Goal: Transaction & Acquisition: Purchase product/service

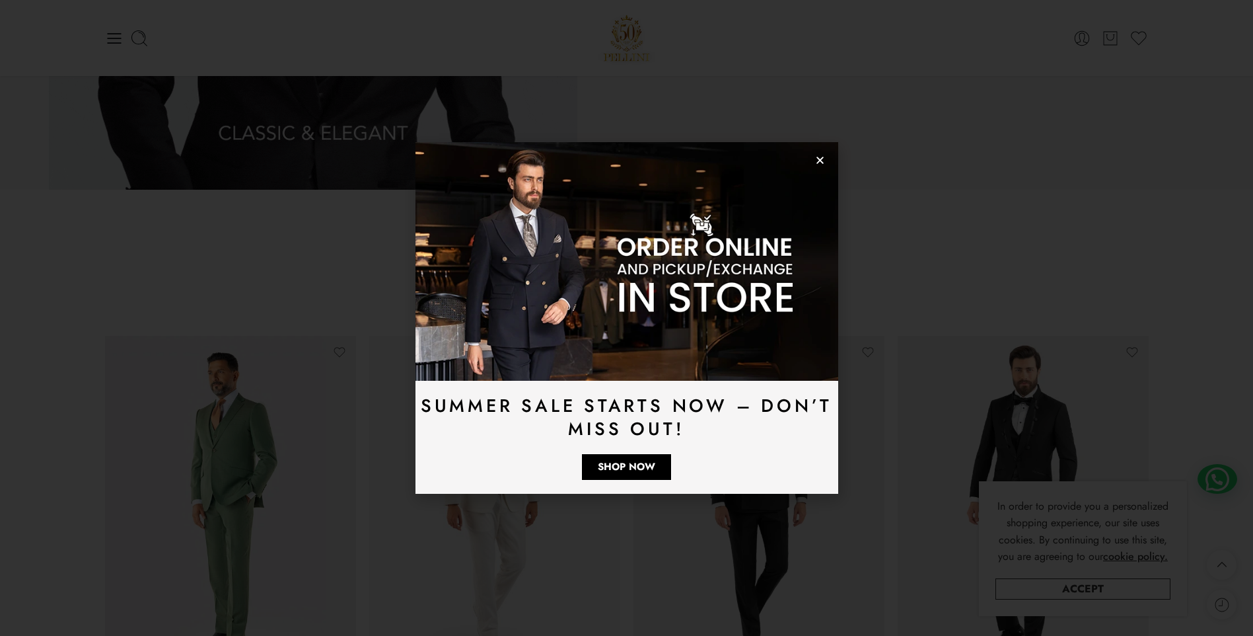
scroll to position [2102, 0]
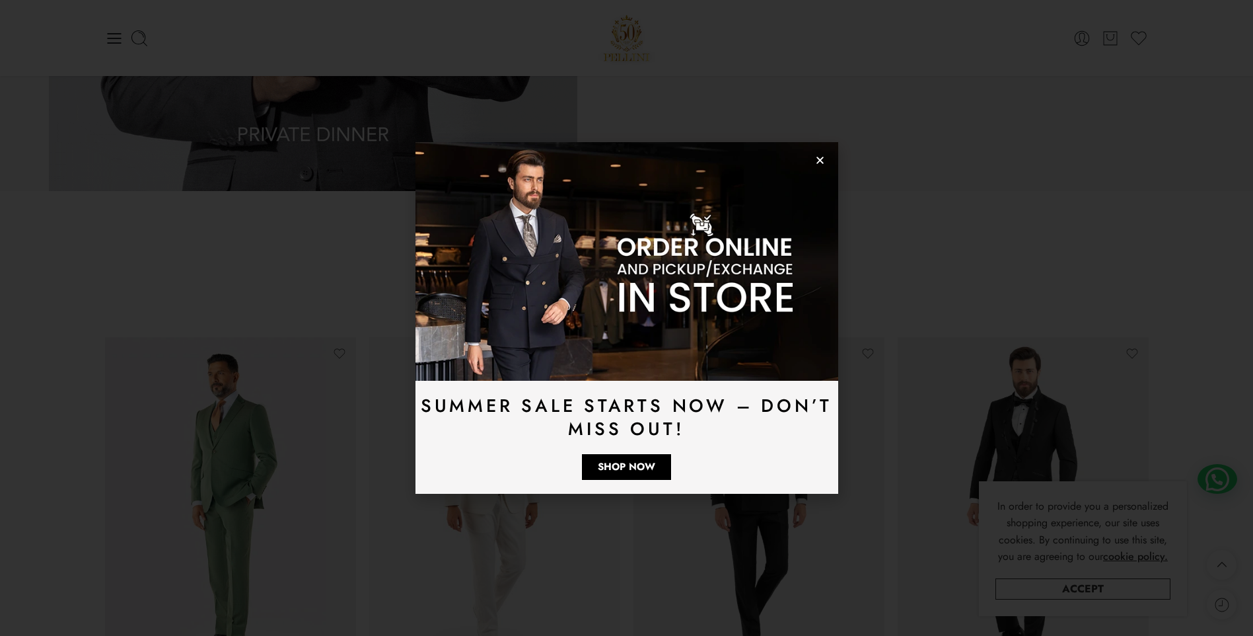
click at [814, 156] on img at bounding box center [627, 261] width 423 height 238
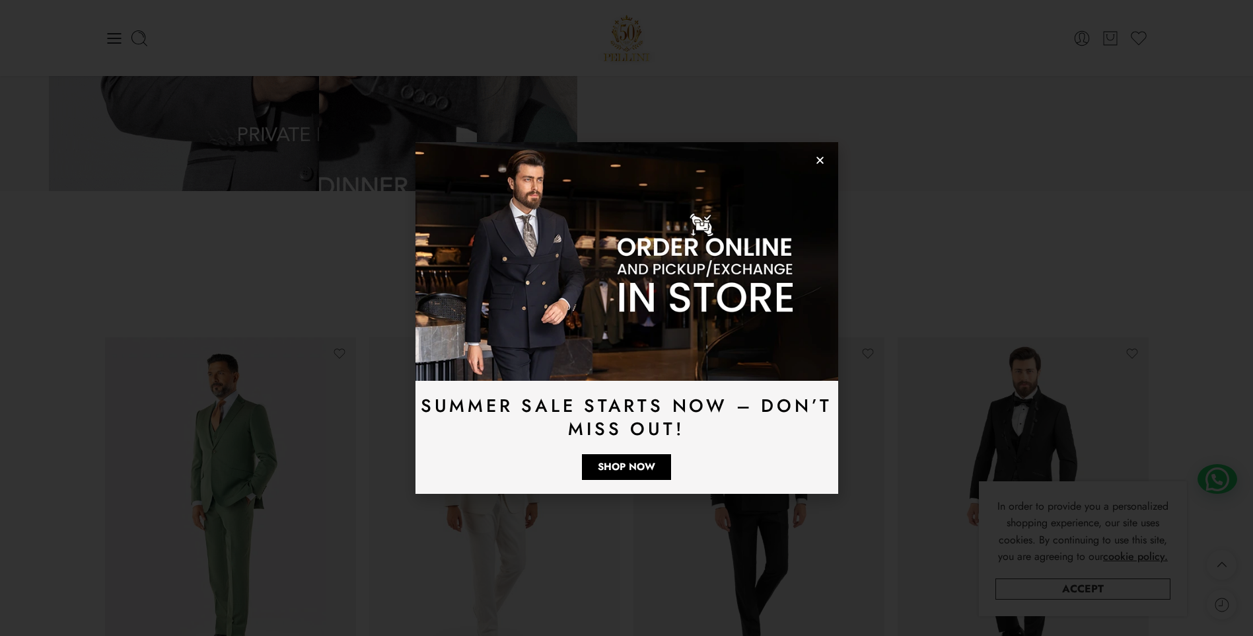
click at [818, 158] on use "Close" at bounding box center [820, 160] width 7 height 7
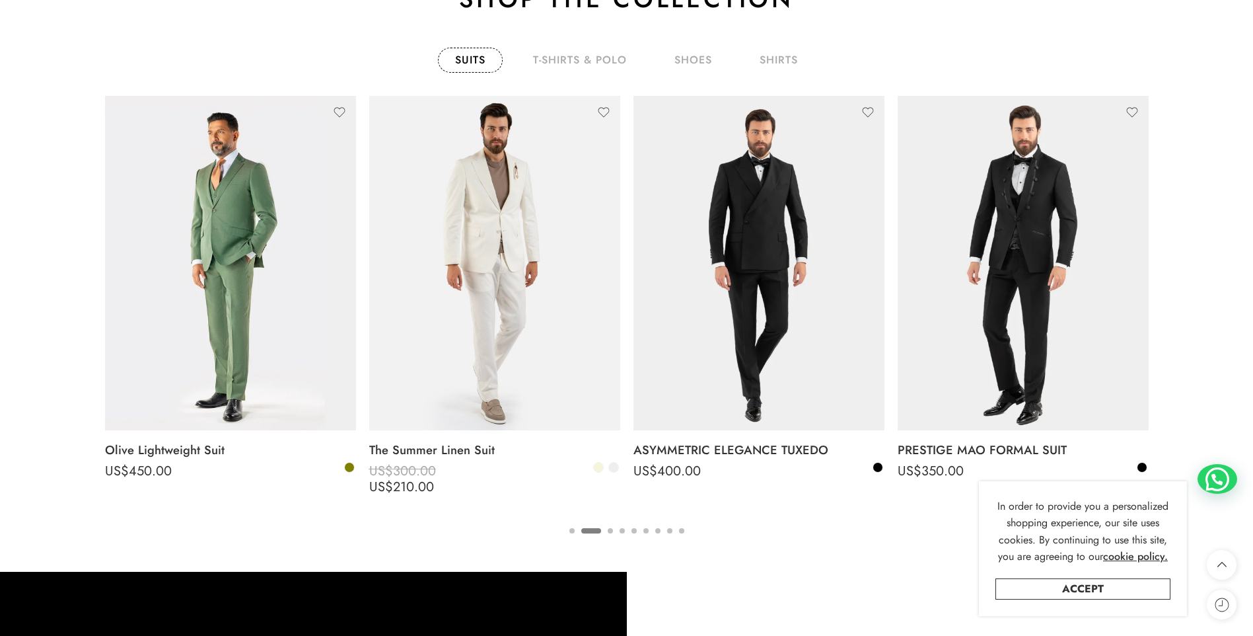
scroll to position [2366, 0]
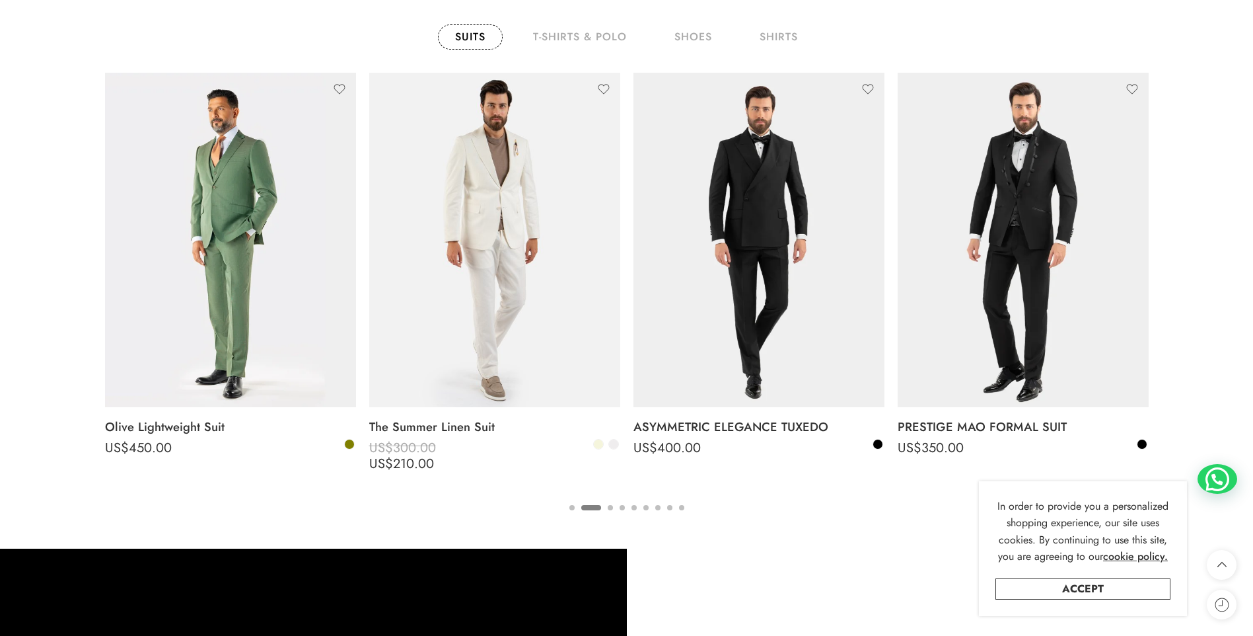
click at [611, 507] on button "3" at bounding box center [610, 519] width 5 height 28
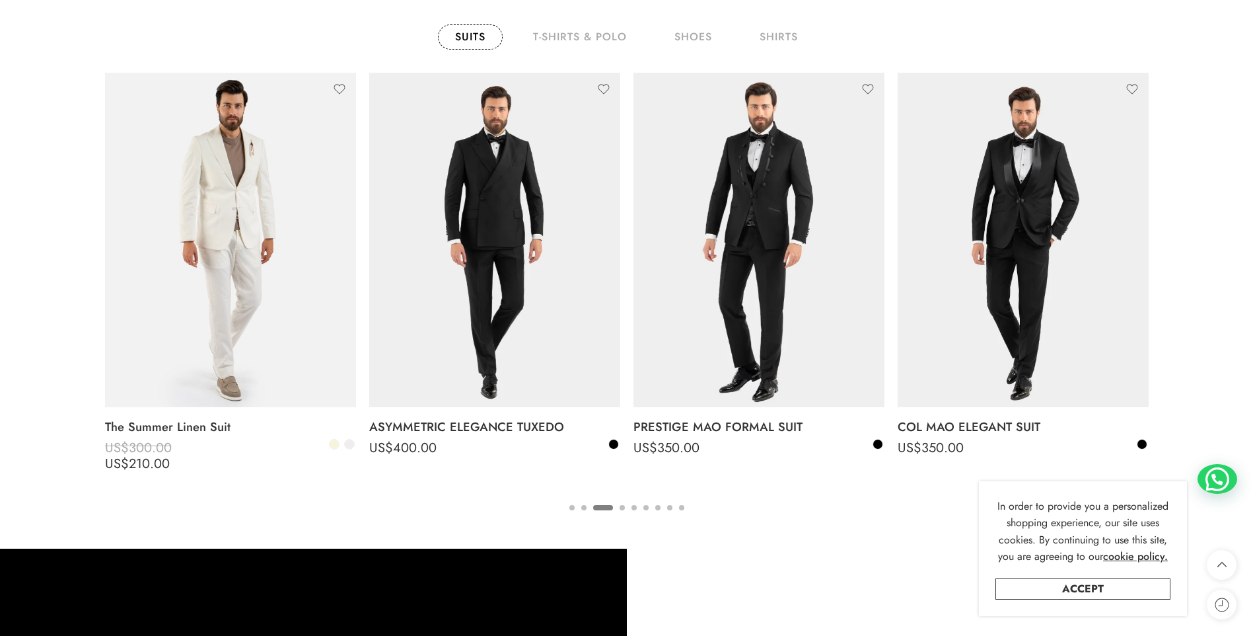
click at [570, 505] on button "1" at bounding box center [572, 519] width 5 height 28
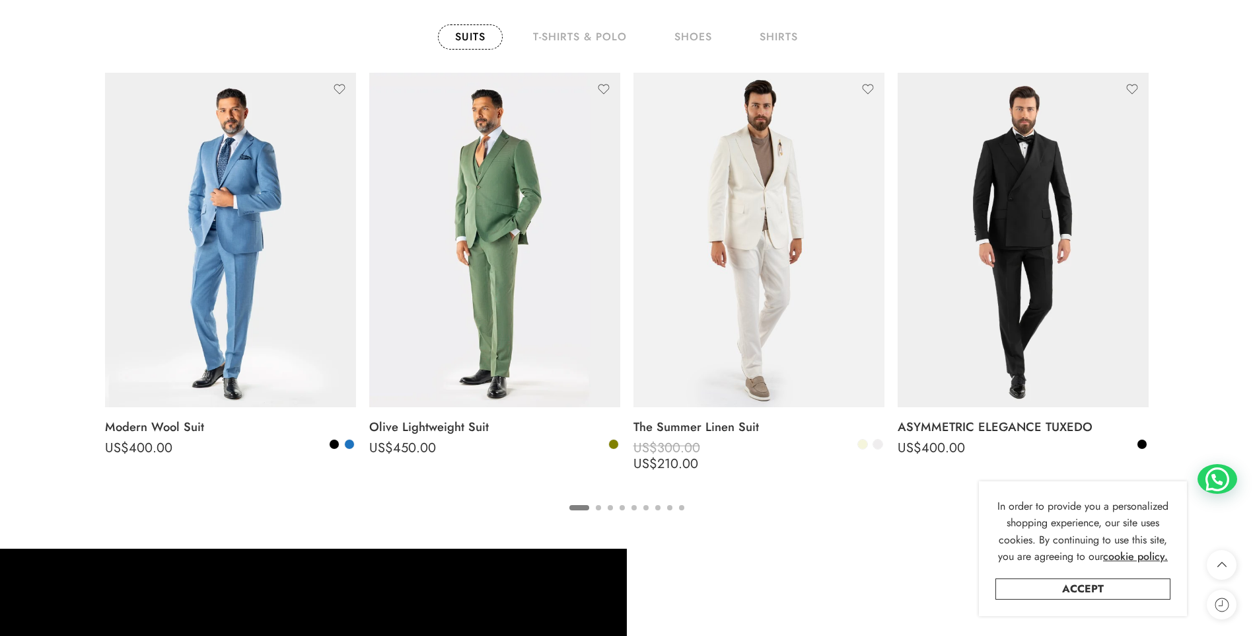
click at [635, 503] on ul "1 2 3 4 5 6 7 8 9" at bounding box center [627, 506] width 1044 height 17
click at [635, 506] on button "5" at bounding box center [634, 519] width 5 height 28
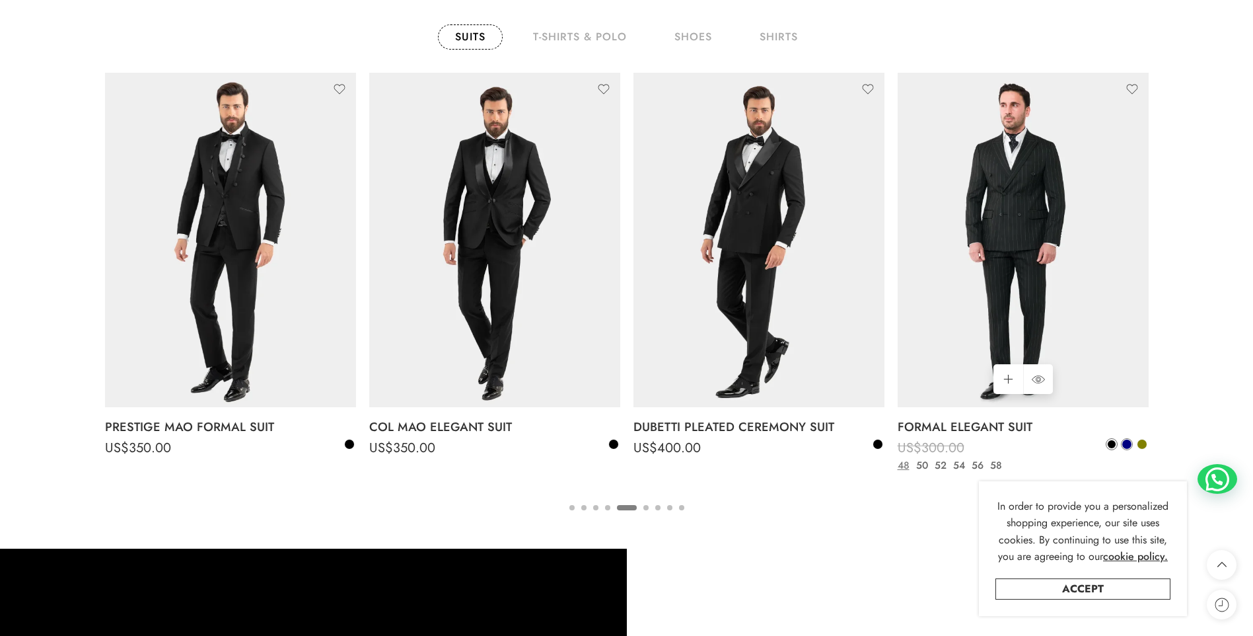
click at [1129, 441] on span at bounding box center [1127, 443] width 9 height 9
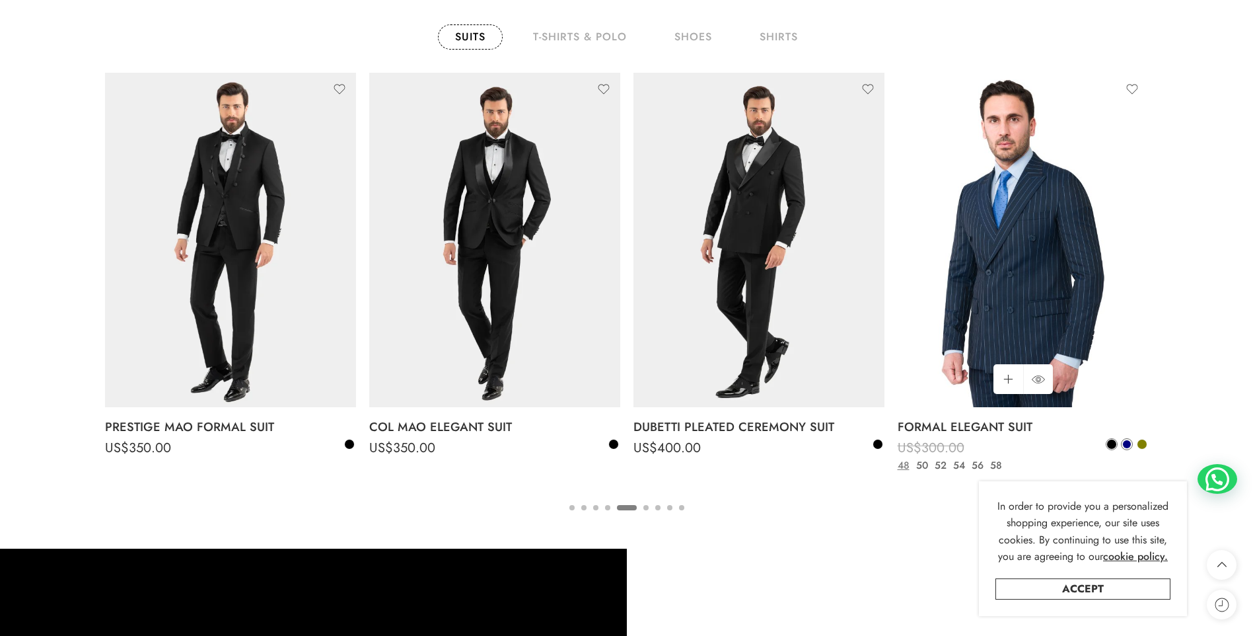
click at [1115, 444] on span at bounding box center [1111, 443] width 9 height 9
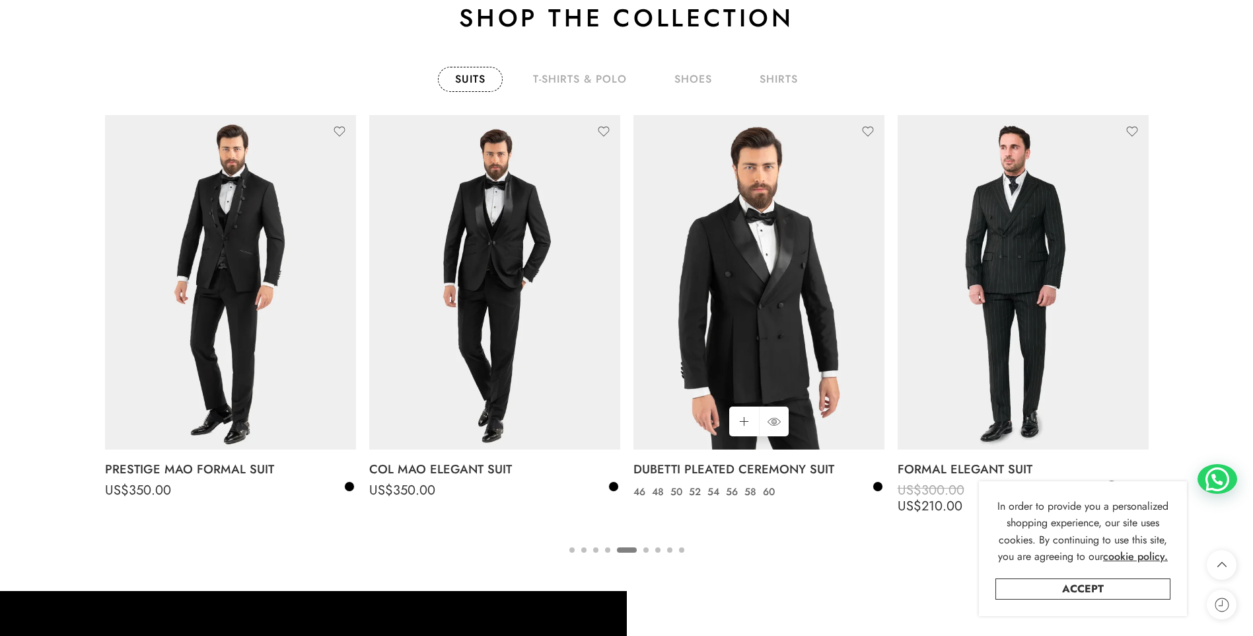
scroll to position [2300, 0]
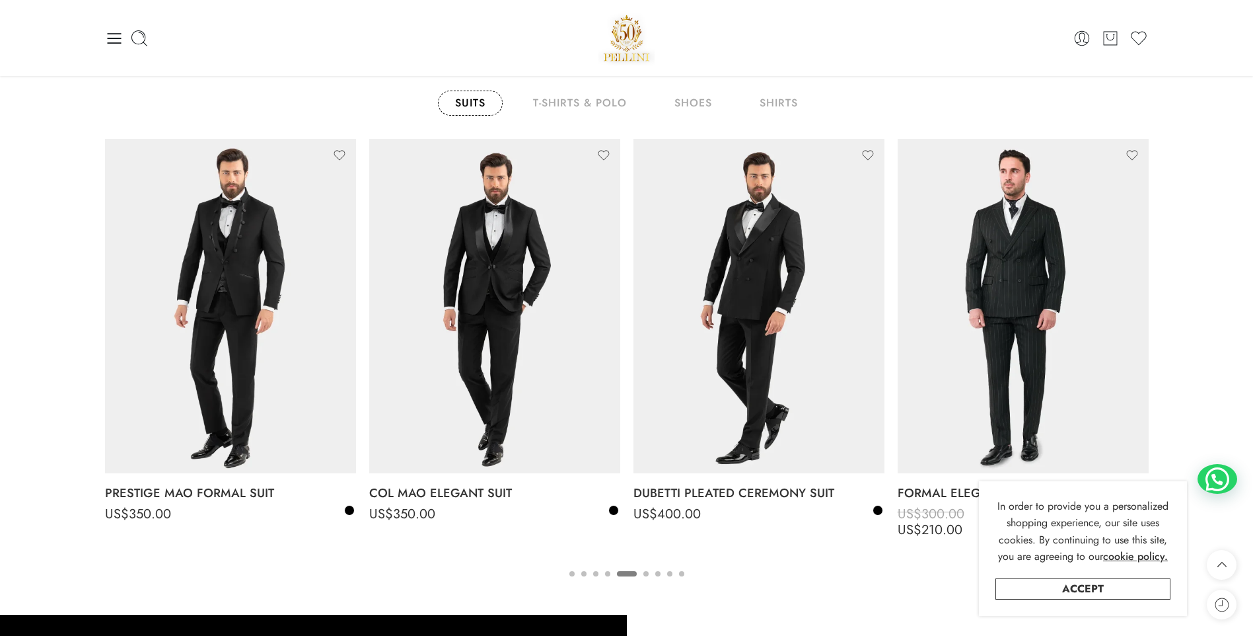
click at [648, 573] on button "6" at bounding box center [646, 585] width 5 height 28
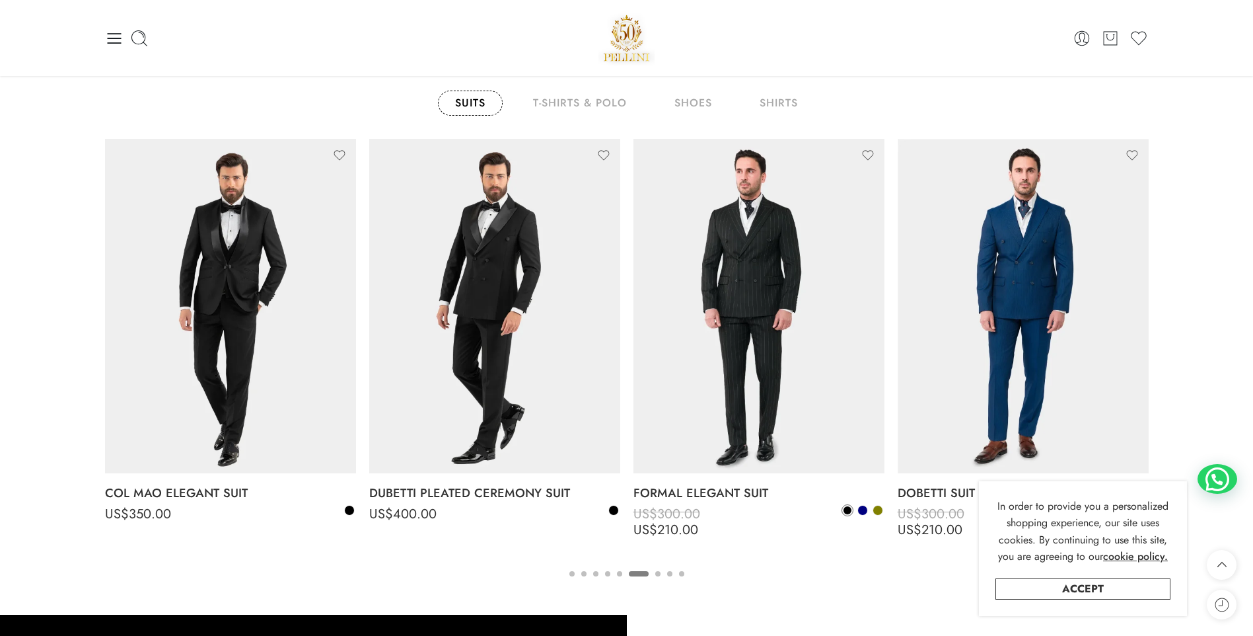
click at [659, 572] on button "7" at bounding box center [657, 585] width 5 height 28
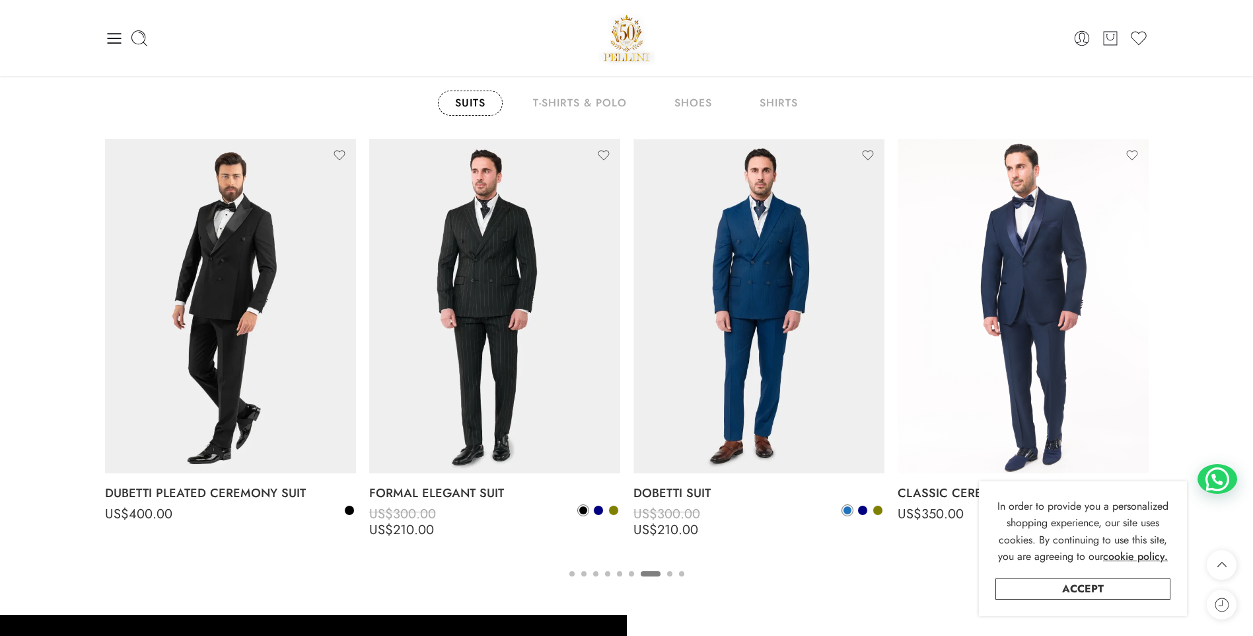
click at [668, 572] on button "8" at bounding box center [669, 585] width 5 height 28
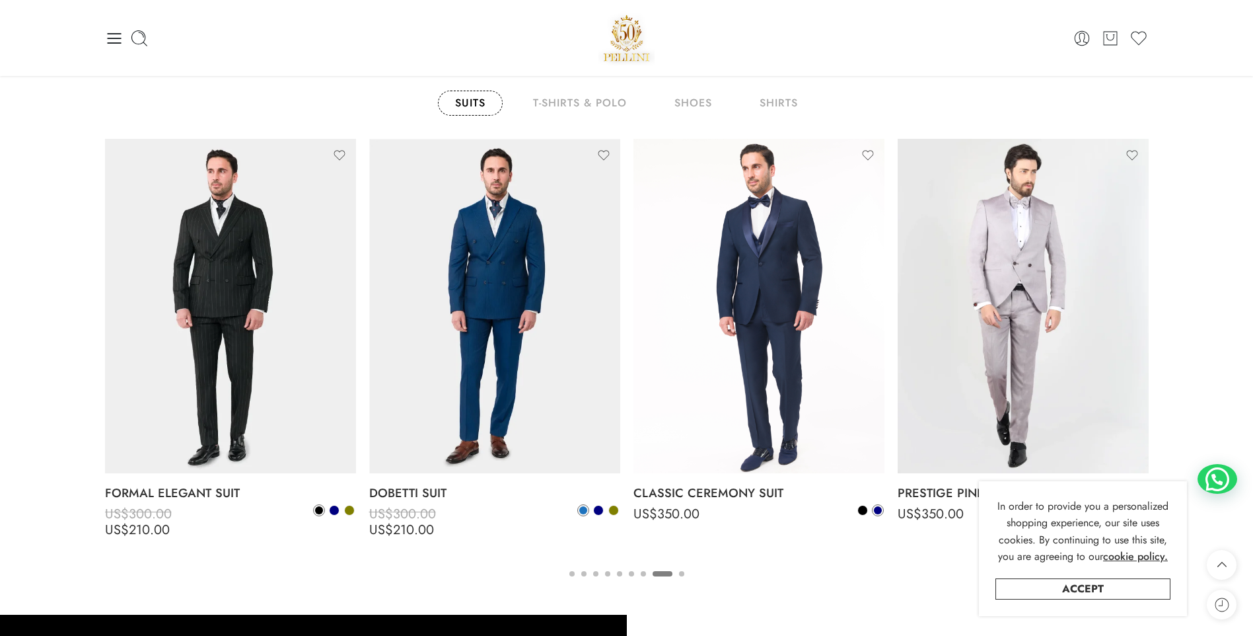
click at [679, 572] on button "9" at bounding box center [681, 585] width 5 height 28
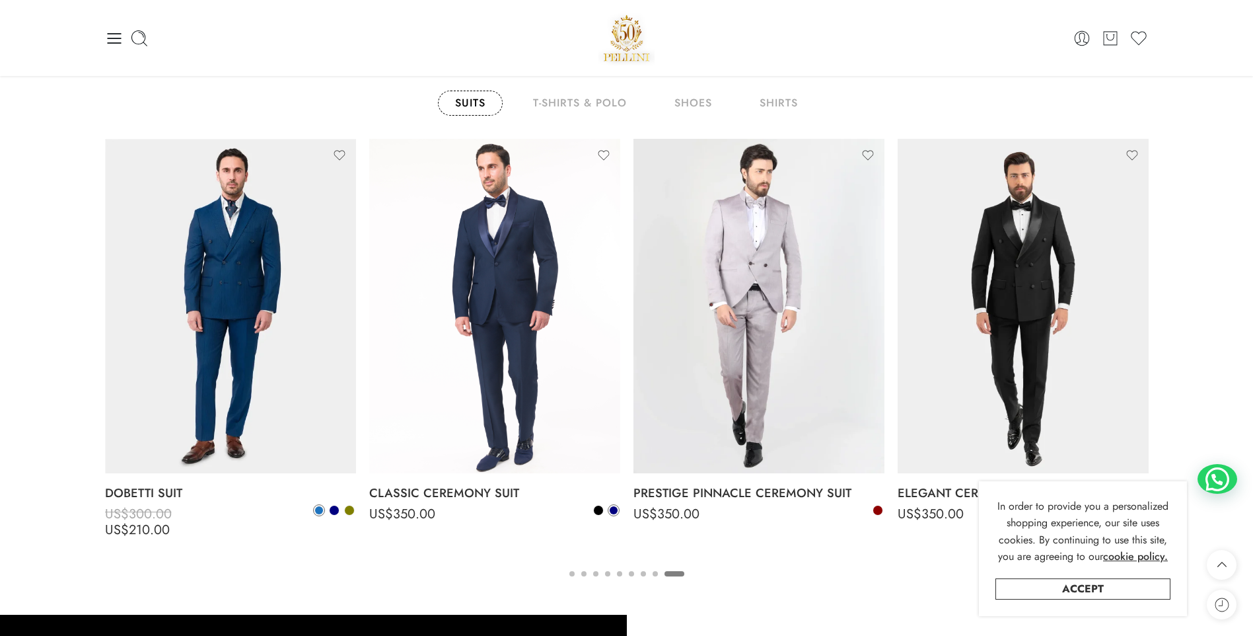
click at [631, 572] on button "6" at bounding box center [631, 585] width 5 height 28
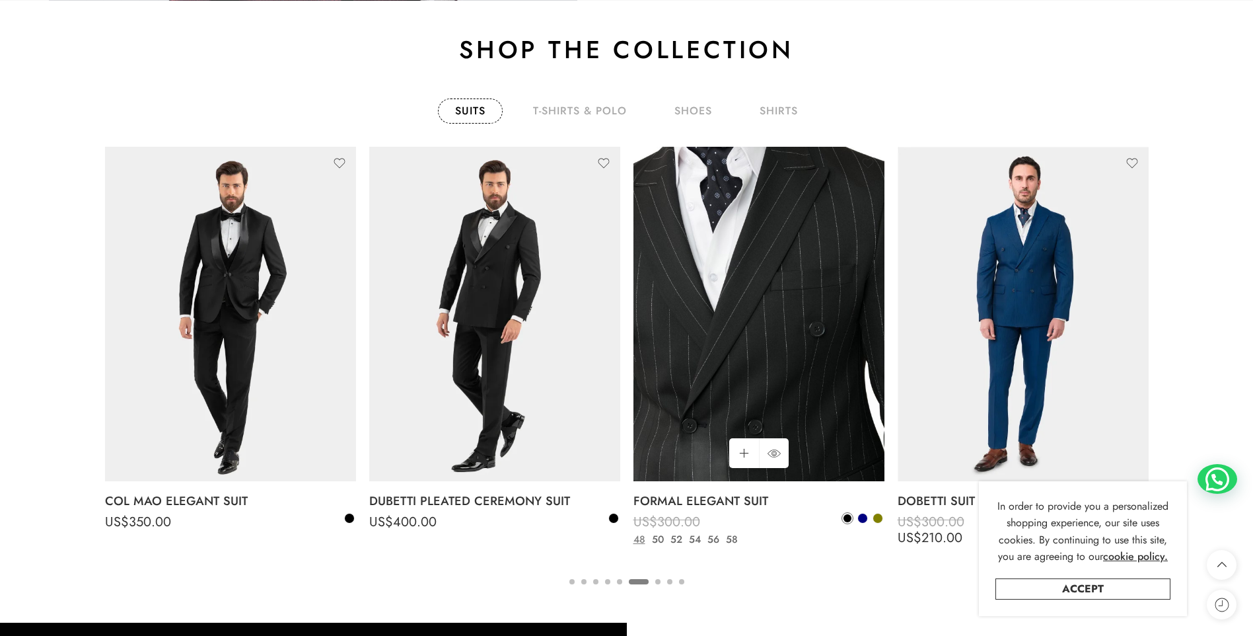
scroll to position [2432, 0]
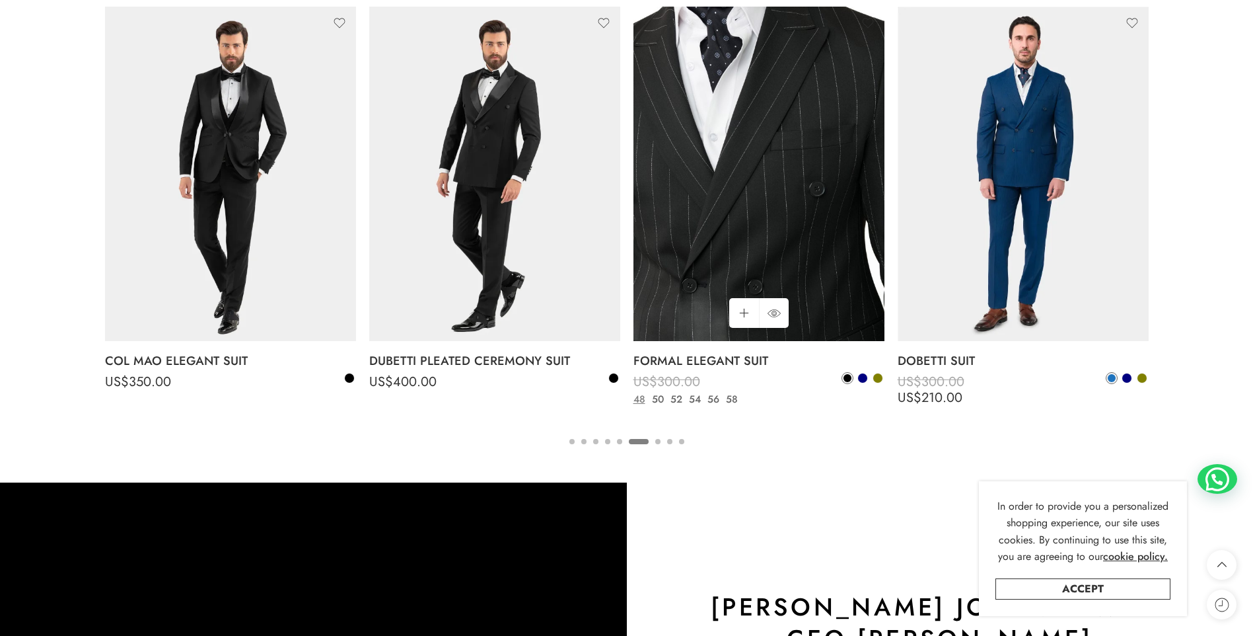
click at [823, 179] on img at bounding box center [759, 174] width 251 height 335
click at [798, 252] on img at bounding box center [759, 174] width 251 height 335
click at [743, 305] on link "Add to cart Add to cart" at bounding box center [744, 313] width 30 height 30
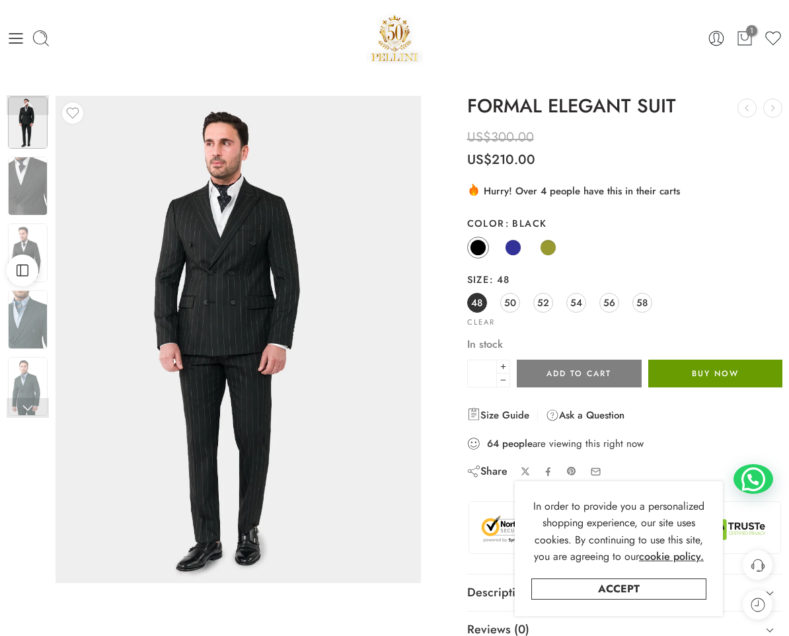
click at [703, 382] on button "Buy Now" at bounding box center [715, 373] width 134 height 28
